Goal: Transaction & Acquisition: Obtain resource

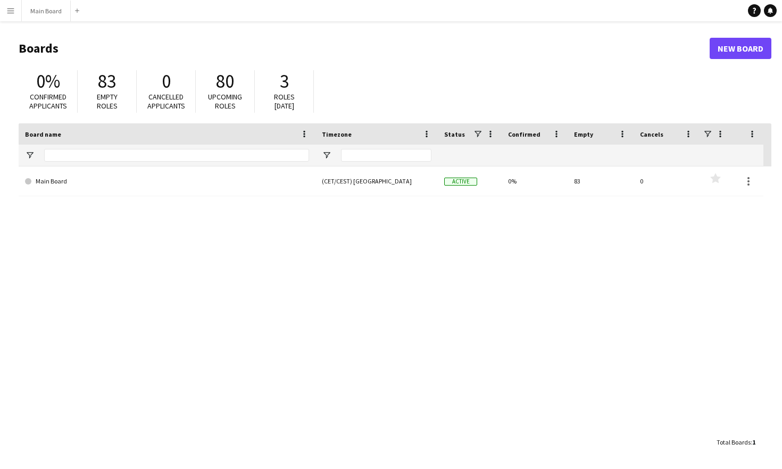
click at [12, 12] on app-icon "Menu" at bounding box center [10, 10] width 9 height 9
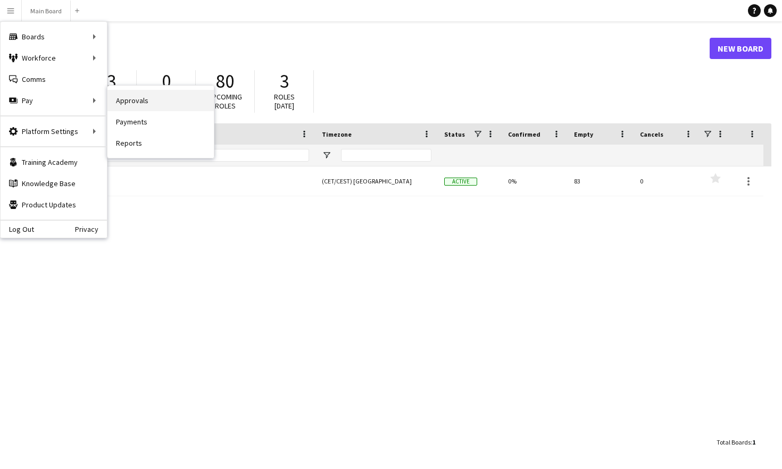
click at [135, 103] on link "Approvals" at bounding box center [160, 100] width 106 height 21
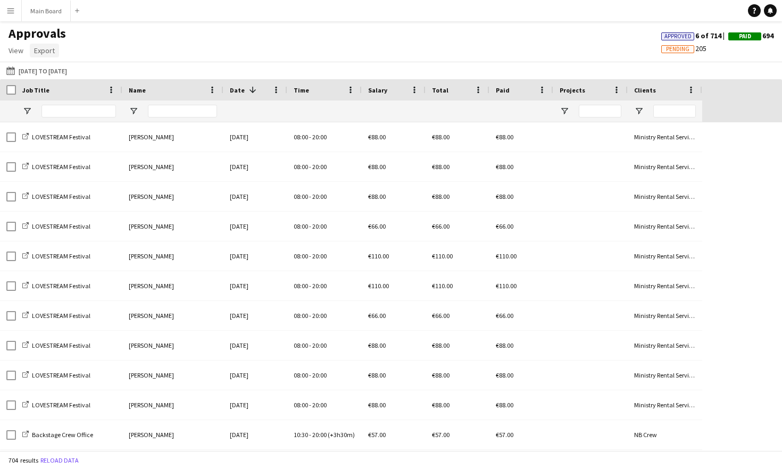
click at [48, 54] on span "Export" at bounding box center [44, 51] width 21 height 10
click at [188, 74] on div "[DATE] to [DATE] [DATE] to [DATE] [DATE] This Week This Month [DATE] Last Week …" at bounding box center [391, 71] width 782 height 18
click at [10, 52] on span "View" at bounding box center [16, 51] width 15 height 10
click at [51, 76] on span "Customise view" at bounding box center [38, 74] width 51 height 10
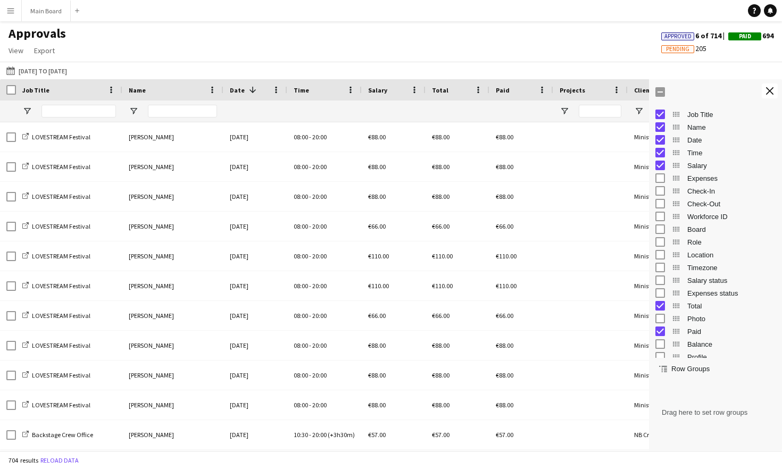
click at [12, 9] on app-icon "Menu" at bounding box center [10, 10] width 9 height 9
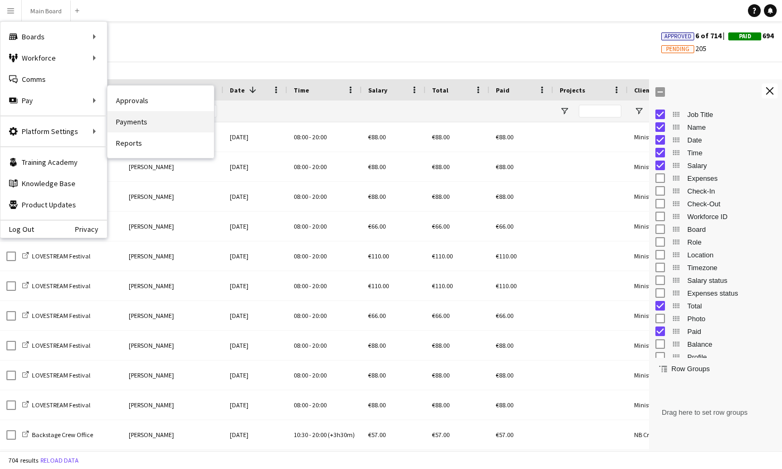
click at [133, 122] on link "Payments" at bounding box center [160, 121] width 106 height 21
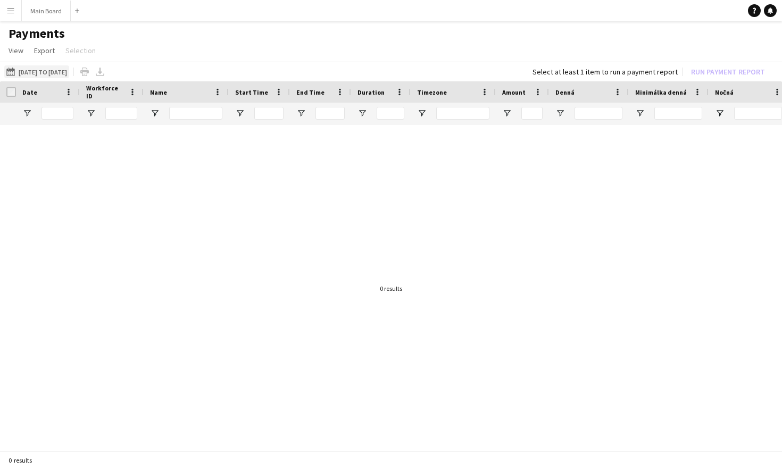
click at [69, 68] on button "[DATE] to [DATE] [DATE] to [DATE]" at bounding box center [36, 71] width 65 height 13
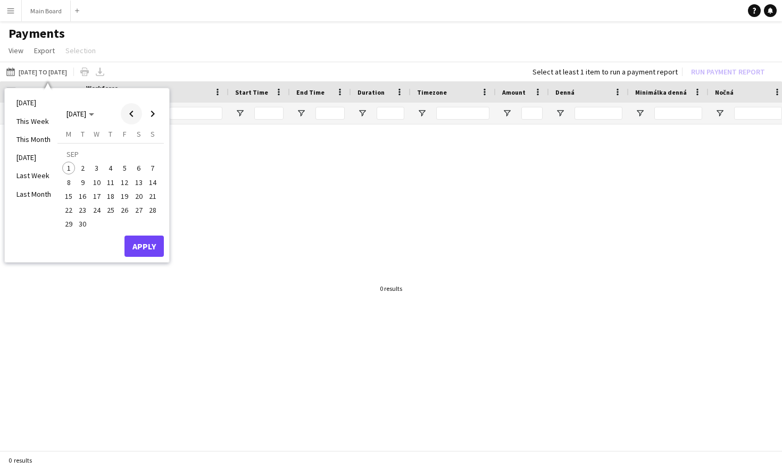
click at [129, 113] on span "Previous month" at bounding box center [131, 113] width 21 height 21
click at [97, 188] on span "13" at bounding box center [96, 185] width 13 height 13
click at [135, 188] on span "16" at bounding box center [138, 185] width 13 height 13
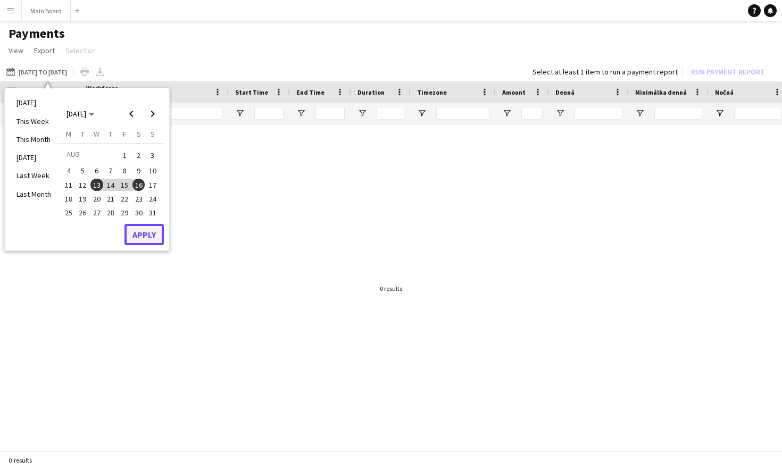
click at [137, 228] on button "Apply" at bounding box center [143, 234] width 39 height 21
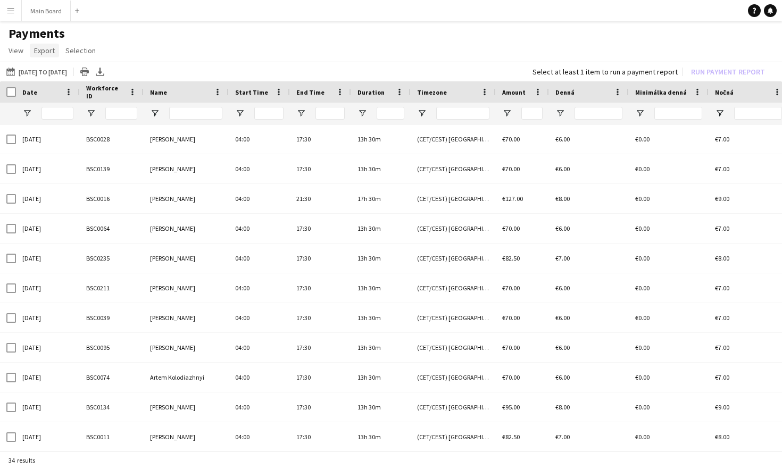
click at [45, 52] on span "Export" at bounding box center [44, 51] width 21 height 10
click at [70, 70] on span "Export as XLSX" at bounding box center [62, 74] width 46 height 10
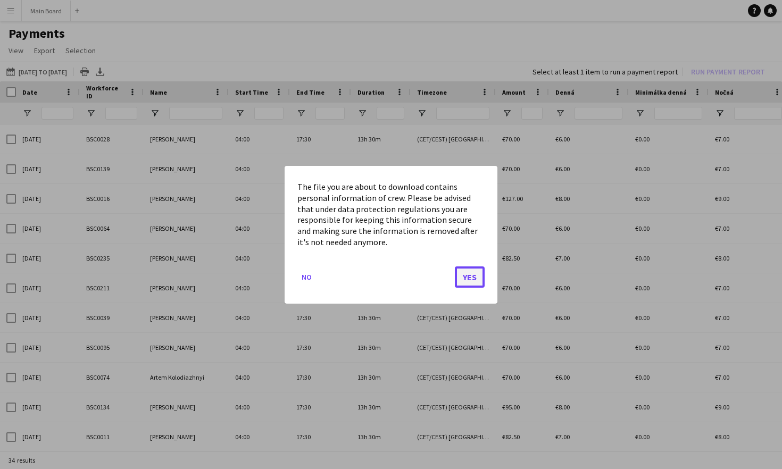
click at [468, 280] on button "Yes" at bounding box center [470, 276] width 30 height 21
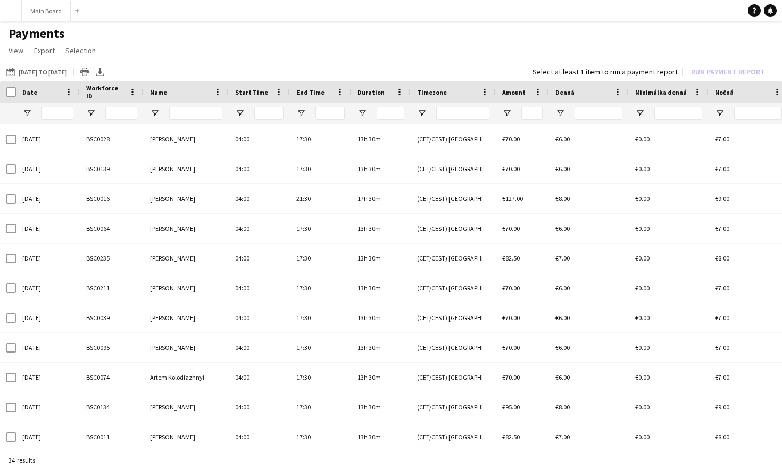
click at [8, 10] on app-icon "Menu" at bounding box center [10, 10] width 9 height 9
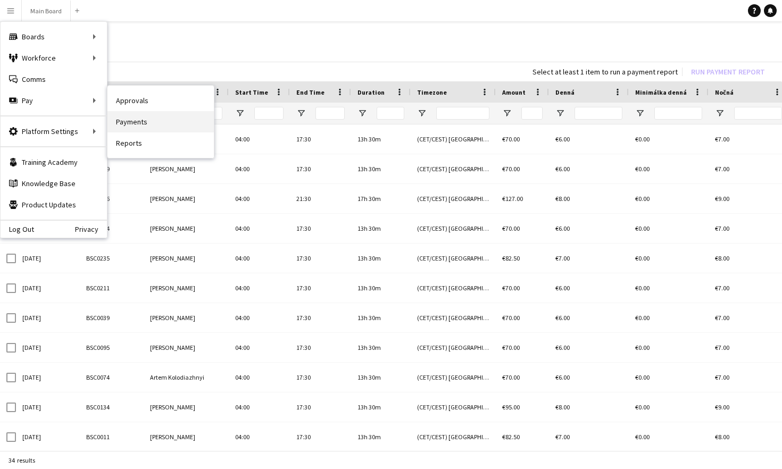
click at [135, 121] on link "Payments" at bounding box center [160, 121] width 106 height 21
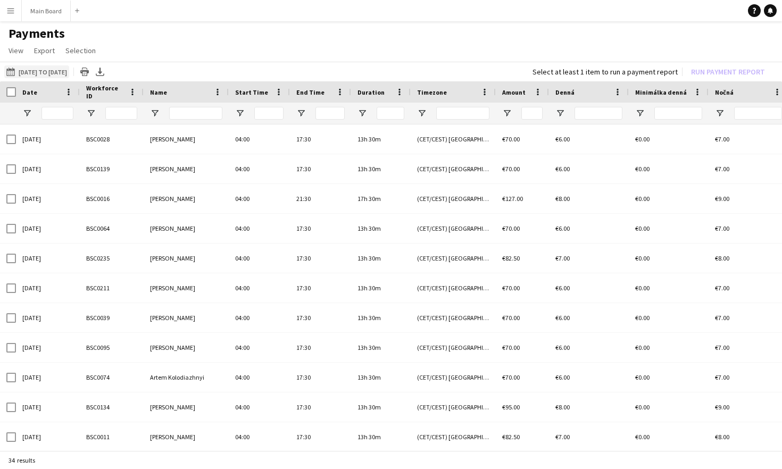
click at [57, 73] on button "[DATE] to [DATE] [DATE] to [DATE]" at bounding box center [36, 71] width 65 height 13
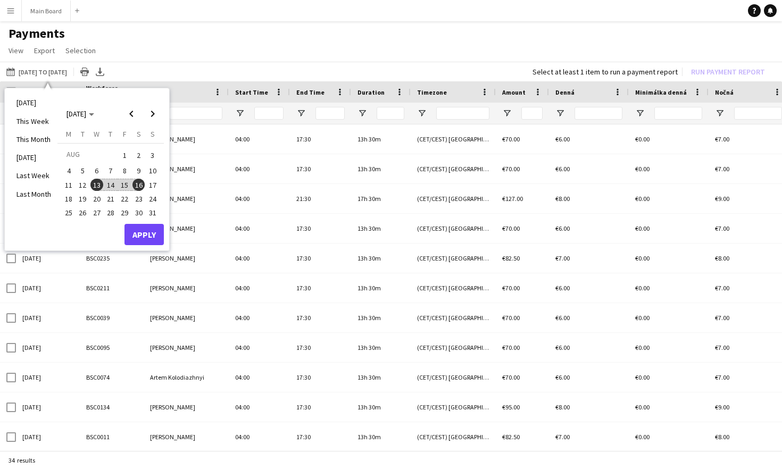
click at [125, 189] on span "15" at bounding box center [124, 185] width 13 height 13
click at [150, 183] on span "17" at bounding box center [152, 185] width 13 height 13
click at [154, 230] on button "Apply" at bounding box center [143, 234] width 39 height 21
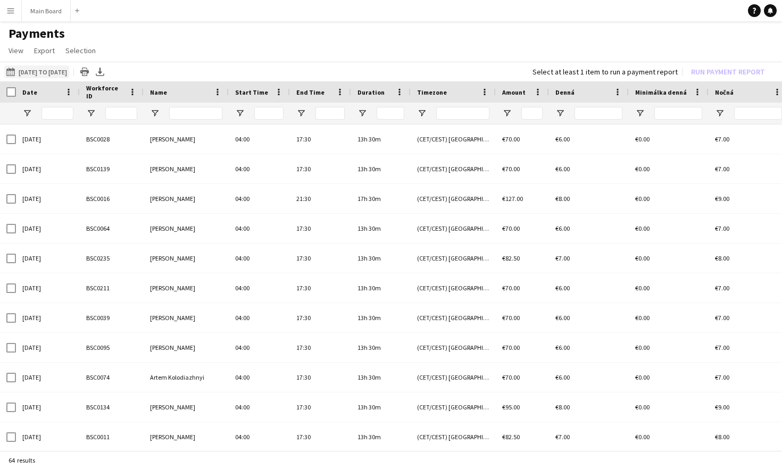
click at [59, 77] on button "[DATE] to [DATE] [DATE] to [DATE]" at bounding box center [36, 71] width 65 height 13
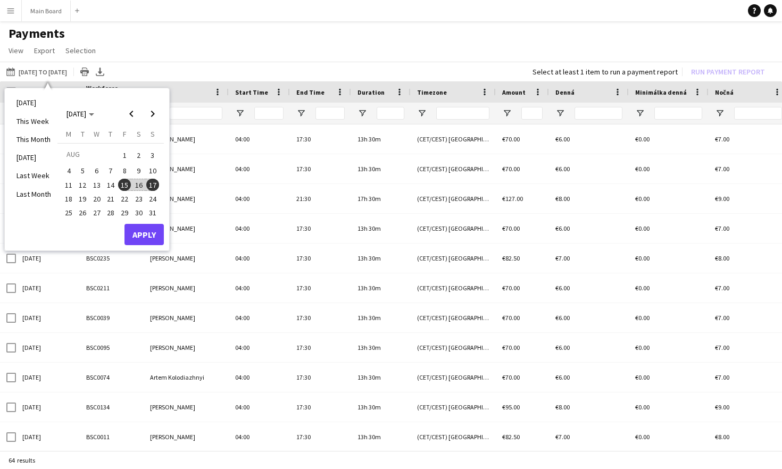
click at [124, 185] on span "15" at bounding box center [124, 185] width 13 height 13
click at [148, 213] on span "31" at bounding box center [152, 212] width 13 height 13
click at [148, 234] on button "Apply" at bounding box center [143, 234] width 39 height 21
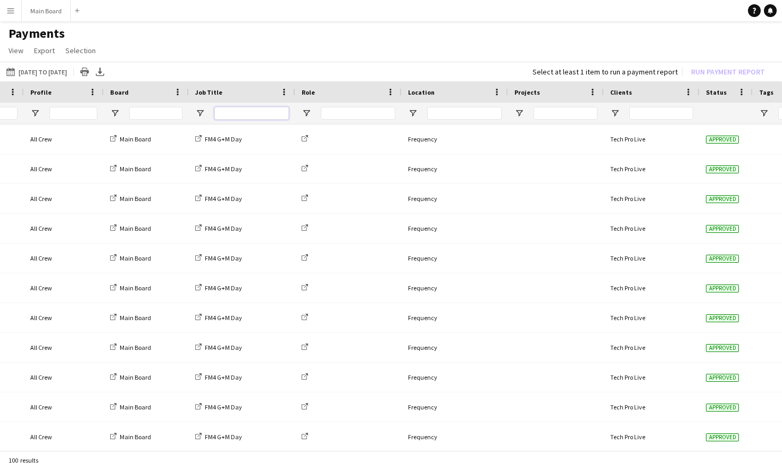
click at [246, 114] on input "Job Title Filter Input" at bounding box center [251, 113] width 74 height 13
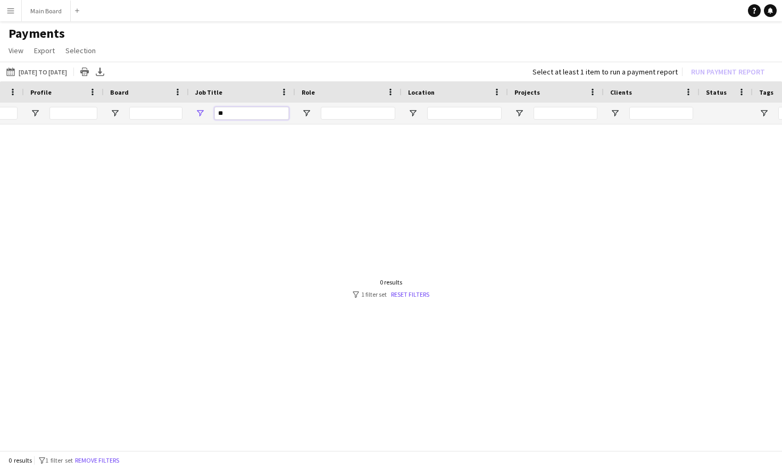
type input "*"
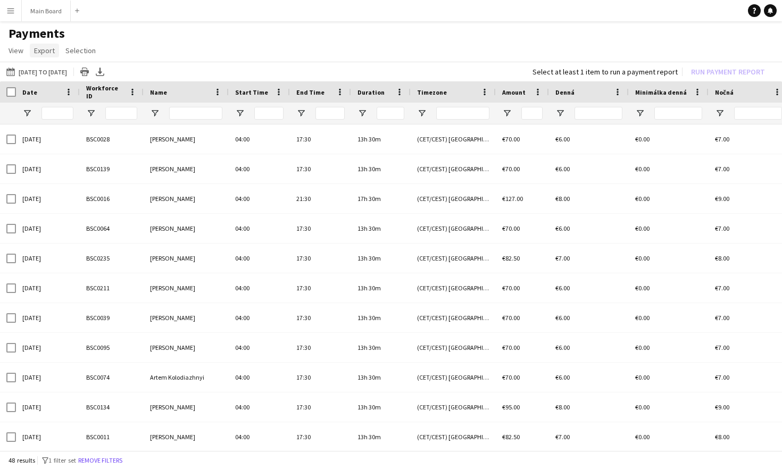
type input "***"
click at [46, 50] on span "Export" at bounding box center [44, 51] width 21 height 10
click at [57, 77] on span "Export as XLSX" at bounding box center [62, 74] width 46 height 10
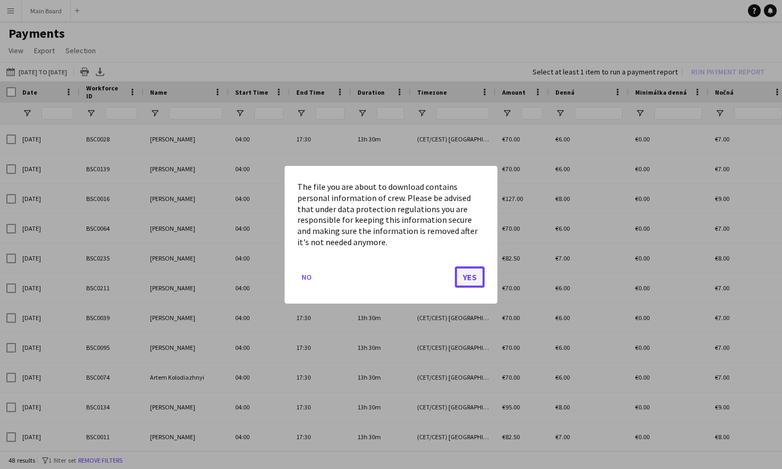
click at [468, 279] on button "Yes" at bounding box center [470, 276] width 30 height 21
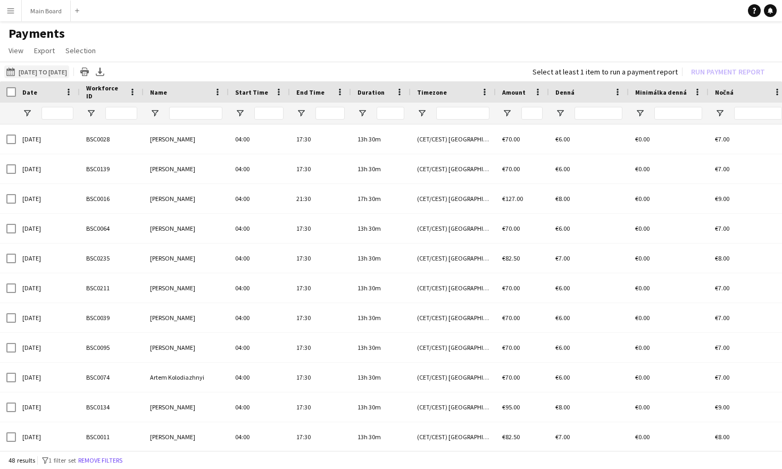
click at [65, 71] on button "[DATE] to [DATE] [DATE] to [DATE]" at bounding box center [36, 71] width 65 height 13
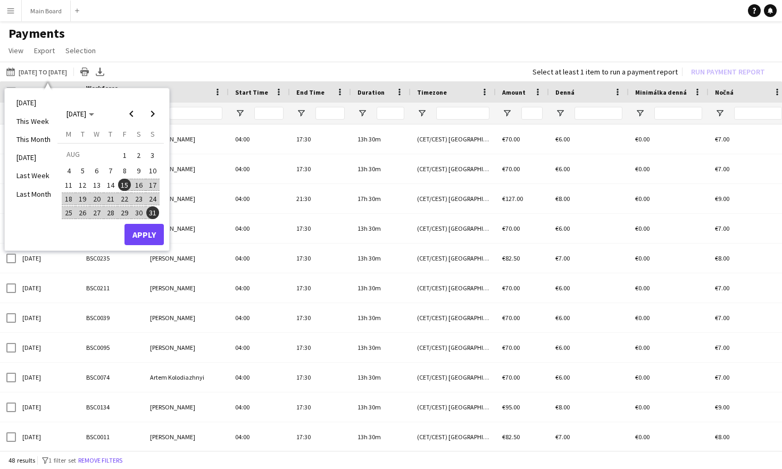
click at [125, 184] on span "15" at bounding box center [124, 185] width 13 height 13
click at [152, 208] on span "31" at bounding box center [152, 212] width 13 height 13
click at [147, 239] on button "Apply" at bounding box center [143, 234] width 39 height 21
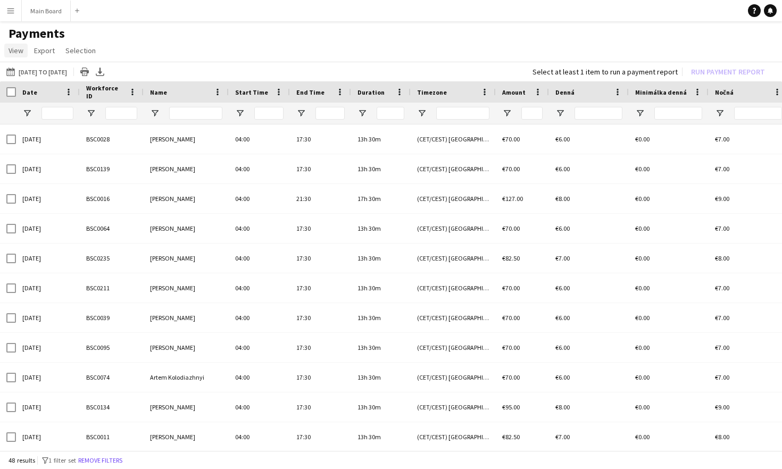
click at [19, 53] on span "View" at bounding box center [16, 51] width 15 height 10
click at [35, 74] on span "Customise view" at bounding box center [38, 74] width 51 height 10
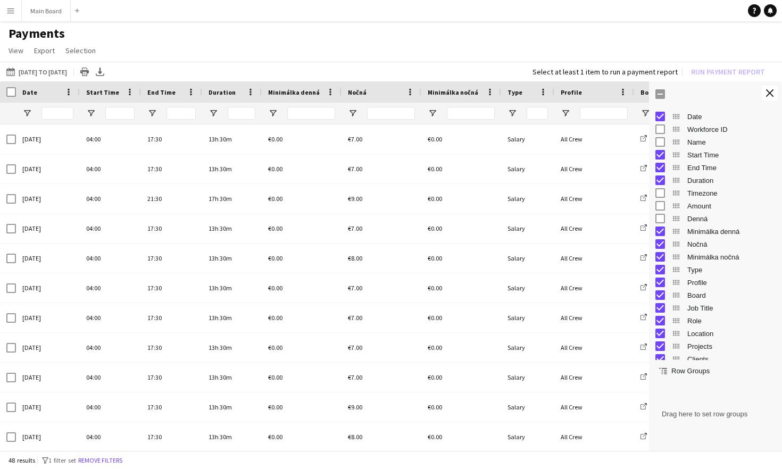
click at [488, 99] on div at bounding box center [715, 94] width 133 height 26
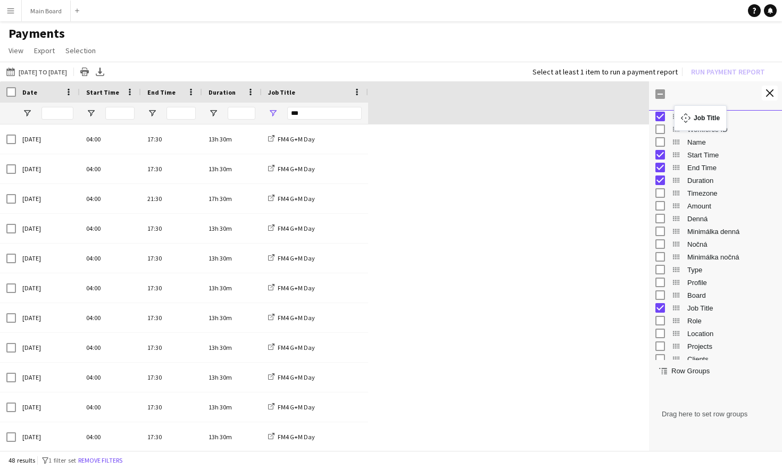
drag, startPoint x: 674, startPoint y: 299, endPoint x: 679, endPoint y: 112, distance: 187.8
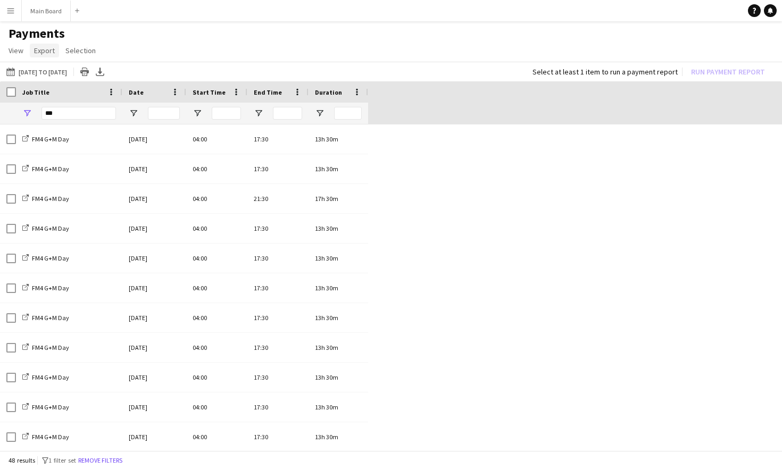
click at [52, 52] on span "Export" at bounding box center [44, 51] width 21 height 10
click at [65, 76] on span "Export as XLSX" at bounding box center [62, 74] width 46 height 10
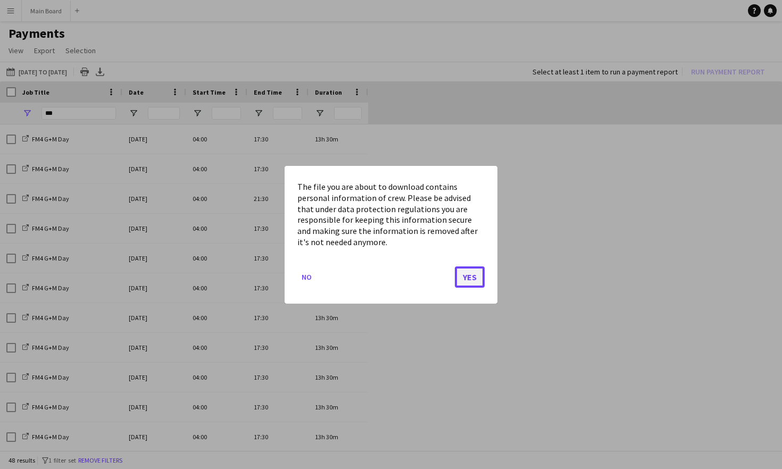
click at [473, 278] on button "Yes" at bounding box center [470, 276] width 30 height 21
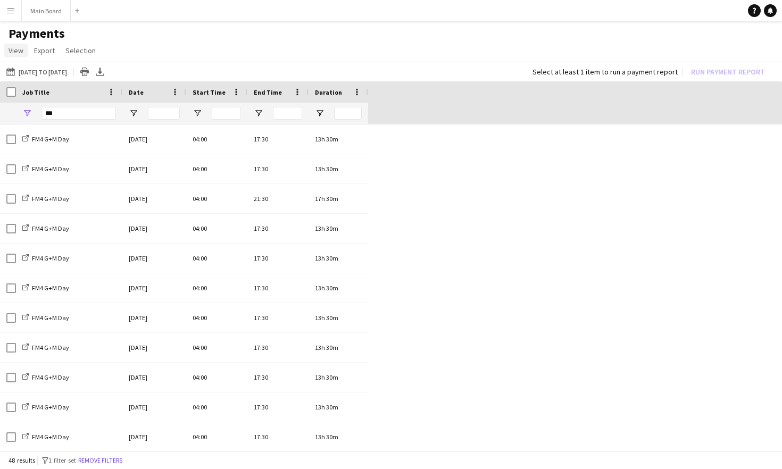
click at [9, 49] on span "View" at bounding box center [16, 51] width 15 height 10
